Goal: Communication & Community: Answer question/provide support

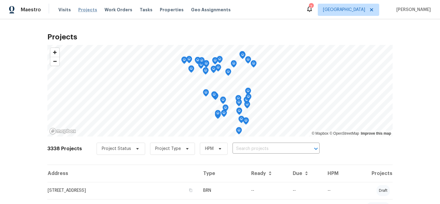
click at [85, 9] on span "Projects" at bounding box center [87, 10] width 19 height 6
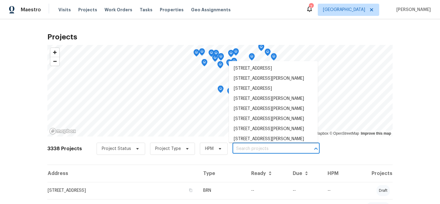
click at [275, 149] on input "text" at bounding box center [267, 148] width 70 height 9
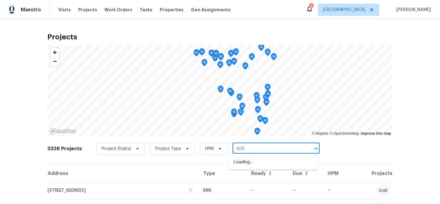
type input "405 e"
click at [260, 162] on li "[STREET_ADDRESS][PERSON_NAME]" at bounding box center [273, 162] width 89 height 10
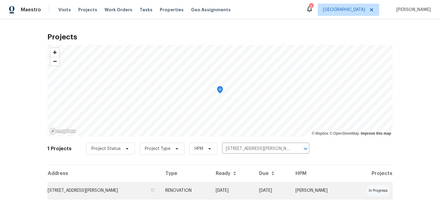
click at [85, 191] on td "[STREET_ADDRESS][PERSON_NAME]" at bounding box center [103, 190] width 113 height 17
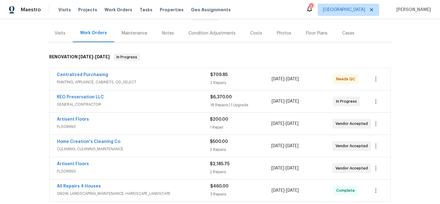
scroll to position [69, 0]
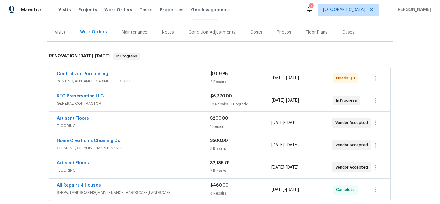
click at [80, 164] on link "Artisent Floors" at bounding box center [73, 163] width 32 height 4
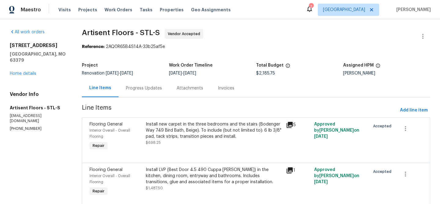
click at [149, 87] on div "Progress Updates" at bounding box center [144, 88] width 36 height 6
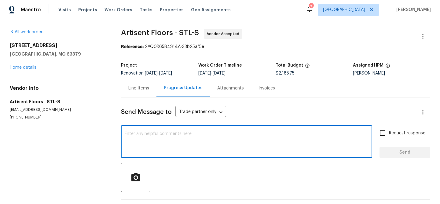
click at [160, 135] on textarea at bounding box center [247, 142] width 244 height 21
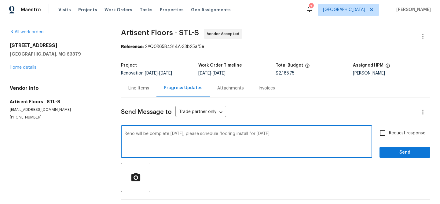
type textarea "Reno will be complete tomorrow, please schedule flooring install for Wednesday …"
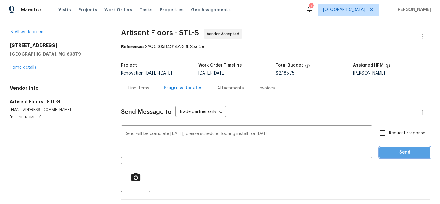
click at [401, 152] on span "Send" at bounding box center [404, 153] width 41 height 8
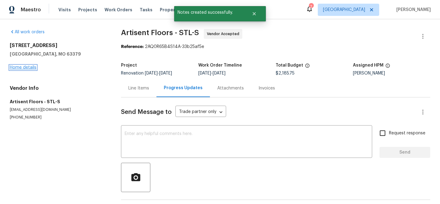
click at [21, 68] on link "Home details" at bounding box center [23, 67] width 27 height 4
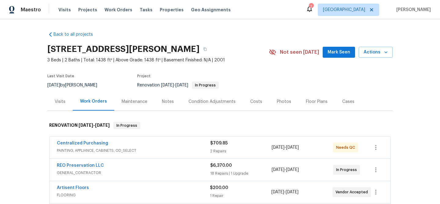
click at [166, 100] on div "Notes" at bounding box center [168, 102] width 12 height 6
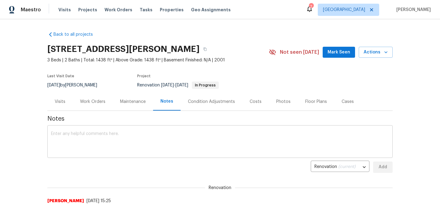
click at [102, 130] on div "x ​" at bounding box center [219, 142] width 345 height 31
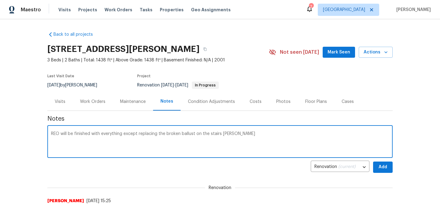
click at [190, 134] on textarea "REO will be finished with everything except replacing the broken ballust on the…" at bounding box center [220, 142] width 338 height 21
click at [245, 134] on textarea "REO will be finished with everything except replacing the broken balust on the …" at bounding box center [220, 142] width 338 height 21
click at [193, 133] on textarea "REO will be finished with everything except replacing the broken balust on the …" at bounding box center [220, 142] width 338 height 21
click at [230, 133] on textarea "REO will be finished with everything except replacing the broken spindle on the…" at bounding box center [220, 142] width 338 height 21
click at [245, 132] on textarea "REO will be finished with everything except replacing the broken spindle on the…" at bounding box center [220, 142] width 338 height 21
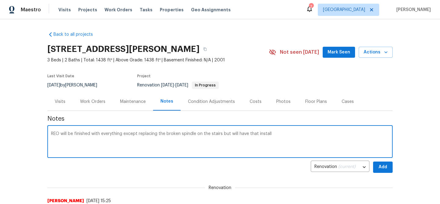
click at [222, 134] on textarea "REO will be finished with everything except replacing the broken spindle on the…" at bounding box center [220, 142] width 338 height 21
click at [341, 135] on textarea "REO will be finished with everything except replacing the broken spindle on the…" at bounding box center [220, 142] width 338 height 21
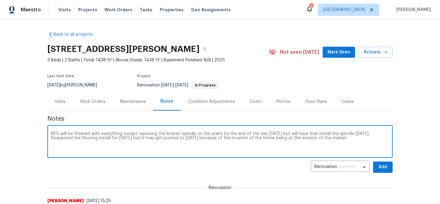
type textarea "REO will be finished with everything except replacing the broken spindle on the…"
click at [385, 166] on span "Add" at bounding box center [383, 167] width 10 height 8
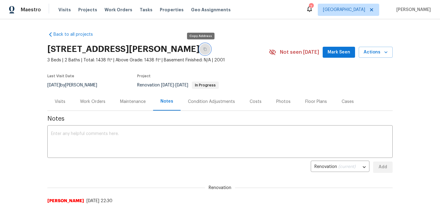
click at [203, 48] on icon "button" at bounding box center [204, 49] width 3 height 3
click at [203, 49] on icon "button" at bounding box center [205, 49] width 4 height 4
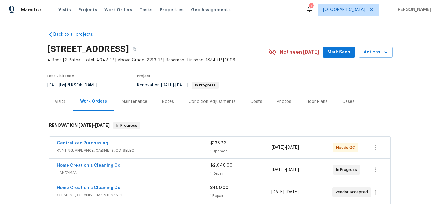
click at [163, 100] on div "Notes" at bounding box center [168, 102] width 12 height 6
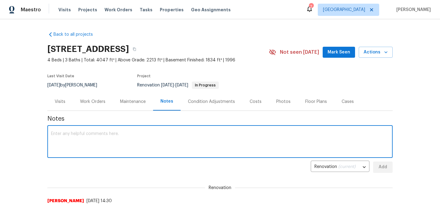
click at [107, 141] on textarea at bounding box center [220, 142] width 338 height 21
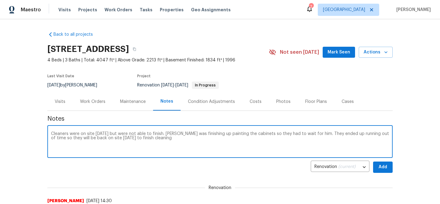
type textarea "Cleaners were on site today but were not able to finish. Scott was finishing up…"
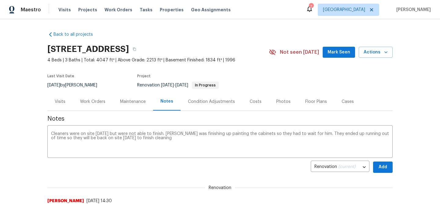
drag, startPoint x: 109, startPoint y: 117, endPoint x: 142, endPoint y: 117, distance: 33.0
click at [141, 117] on span "Notes" at bounding box center [219, 119] width 345 height 6
click at [385, 165] on span "Add" at bounding box center [383, 167] width 10 height 8
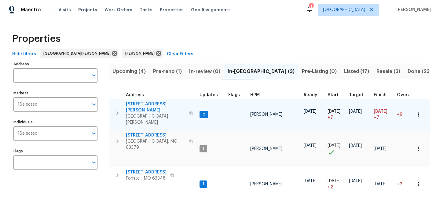
click at [143, 103] on span "3912 Jacobs Lndg" at bounding box center [156, 107] width 60 height 12
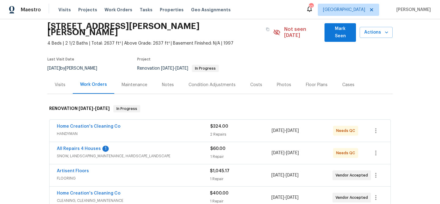
scroll to position [30, 0]
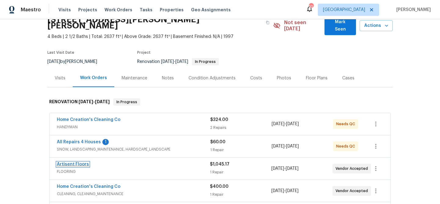
click at [75, 162] on link "Artisent Floors" at bounding box center [73, 164] width 32 height 4
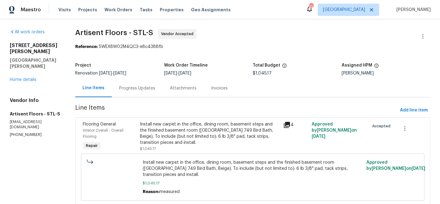
click at [139, 85] on div "Progress Updates" at bounding box center [137, 88] width 36 height 6
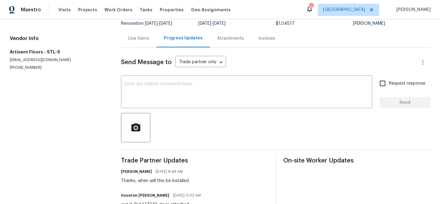
scroll to position [40, 0]
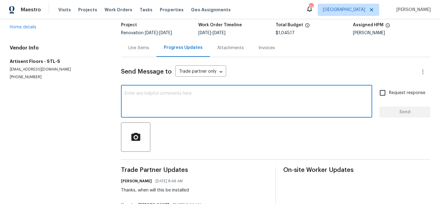
click at [163, 95] on textarea at bounding box center [247, 101] width 244 height 21
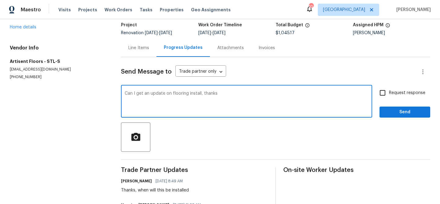
type textarea "Can I get an update on flooring install, thanks"
click at [384, 94] on input "Request response" at bounding box center [382, 92] width 13 height 13
checkbox input "true"
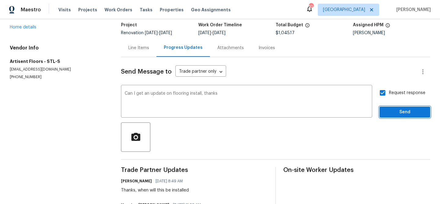
click at [397, 113] on span "Send" at bounding box center [404, 112] width 41 height 8
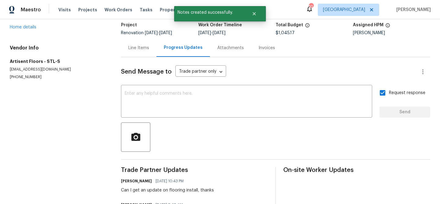
click at [17, 30] on div "3912 Jacobs Lndg Saint Charles, MO 63304 Home details" at bounding box center [58, 16] width 97 height 28
click at [26, 26] on link "Home details" at bounding box center [23, 27] width 27 height 4
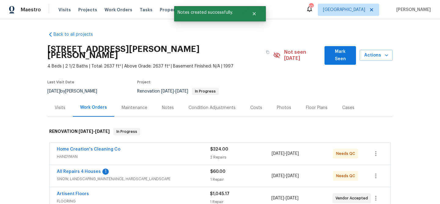
click at [167, 105] on div "Notes" at bounding box center [168, 108] width 12 height 6
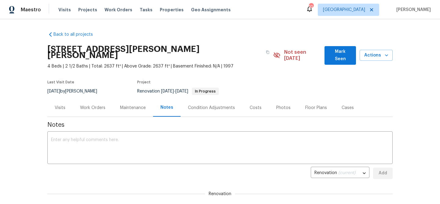
scroll to position [24, 0]
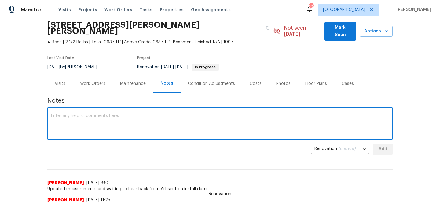
click at [118, 117] on textarea at bounding box center [220, 124] width 338 height 21
click at [105, 114] on textarea "Waiting to hear back from 'artisent on when the flooring will be installed" at bounding box center [220, 124] width 338 height 21
type textarea "Waiting to hear back from artisent on when the flooring will be installed"
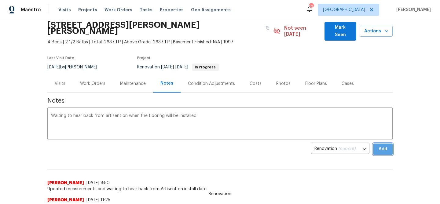
click at [377, 144] on button "Add" at bounding box center [383, 149] width 20 height 11
